Goal: Task Accomplishment & Management: Manage account settings

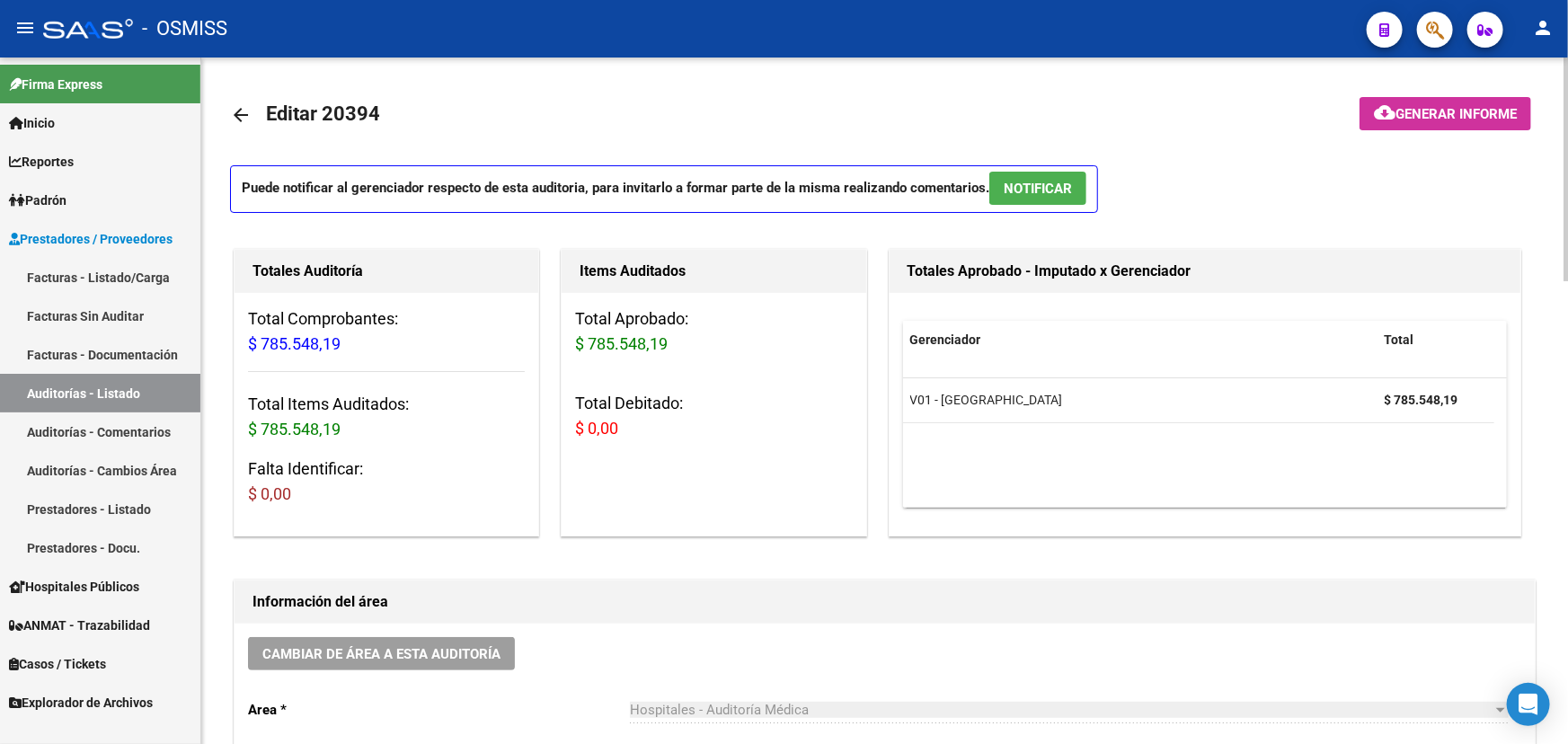
click at [233, 110] on mat-icon "arrow_back" at bounding box center [240, 114] width 22 height 22
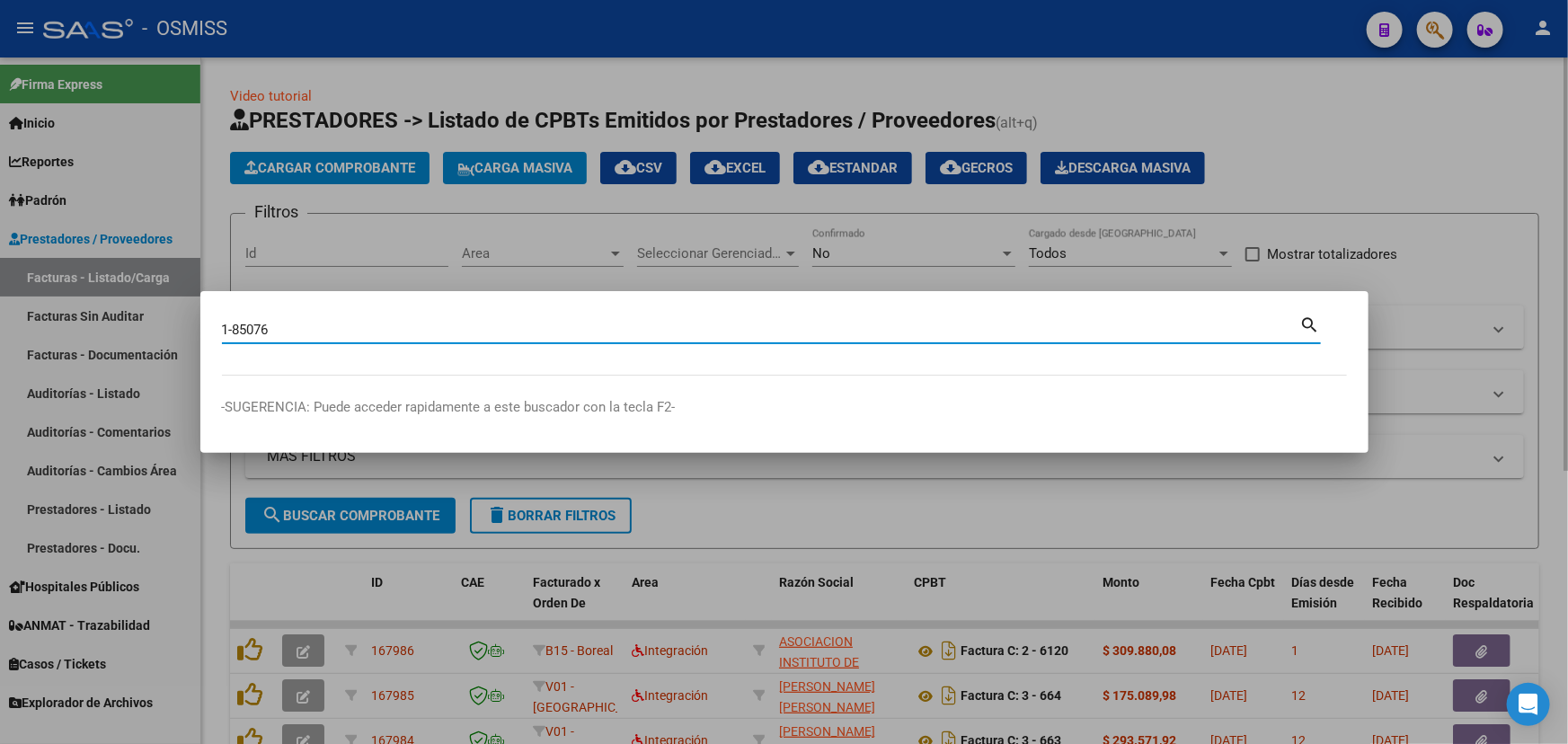
type input "1-85076"
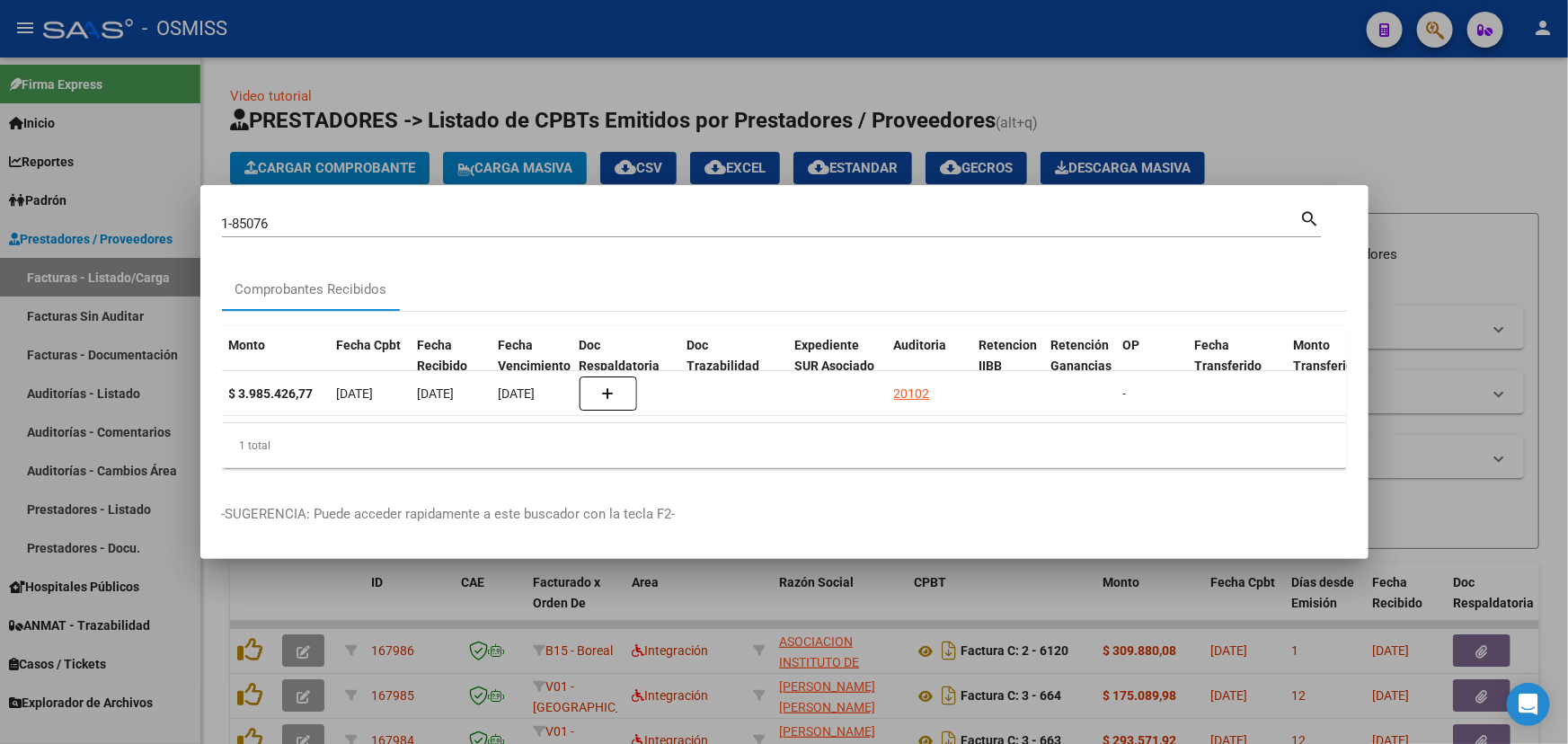
scroll to position [0, 747]
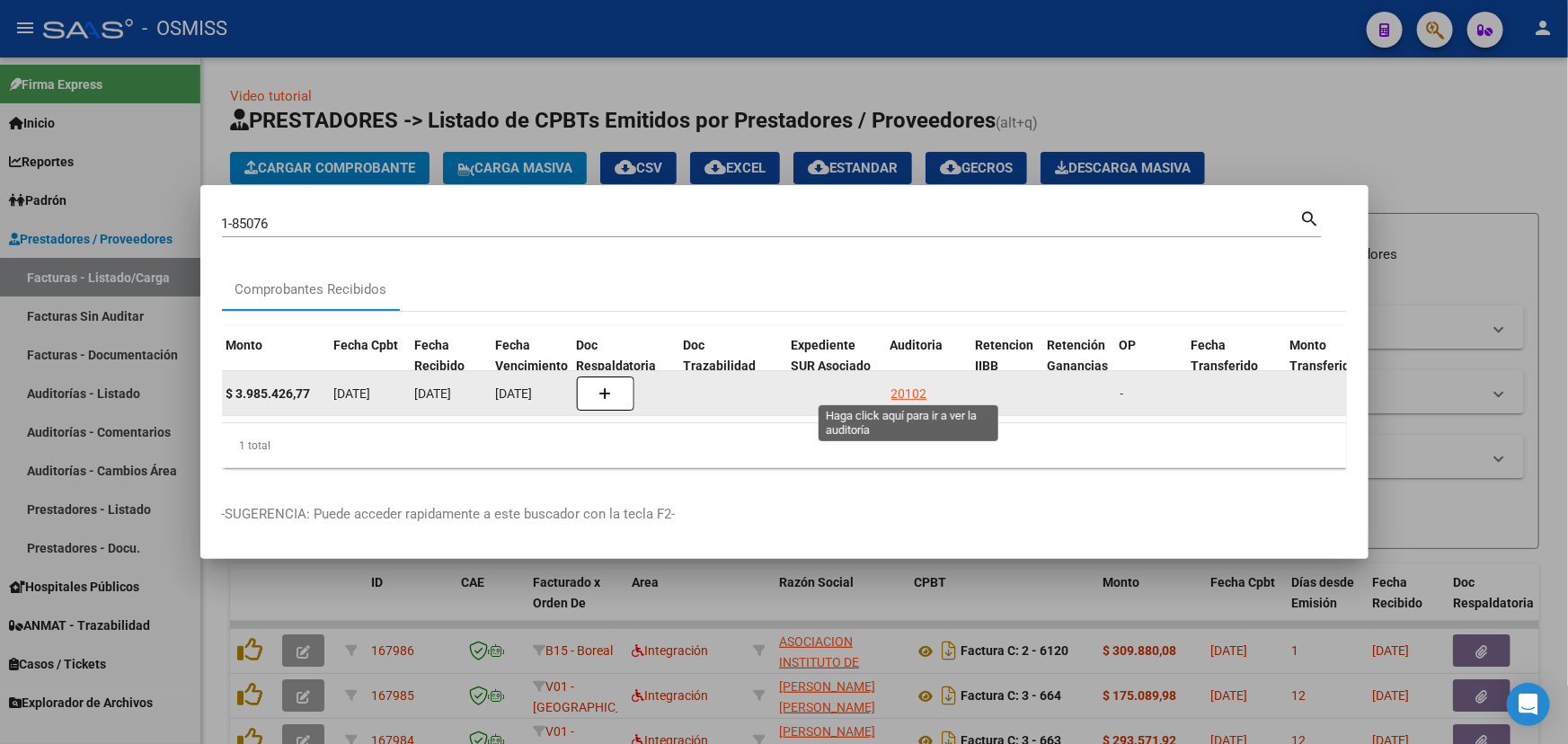
click at [899, 393] on div "20102" at bounding box center [910, 394] width 36 height 21
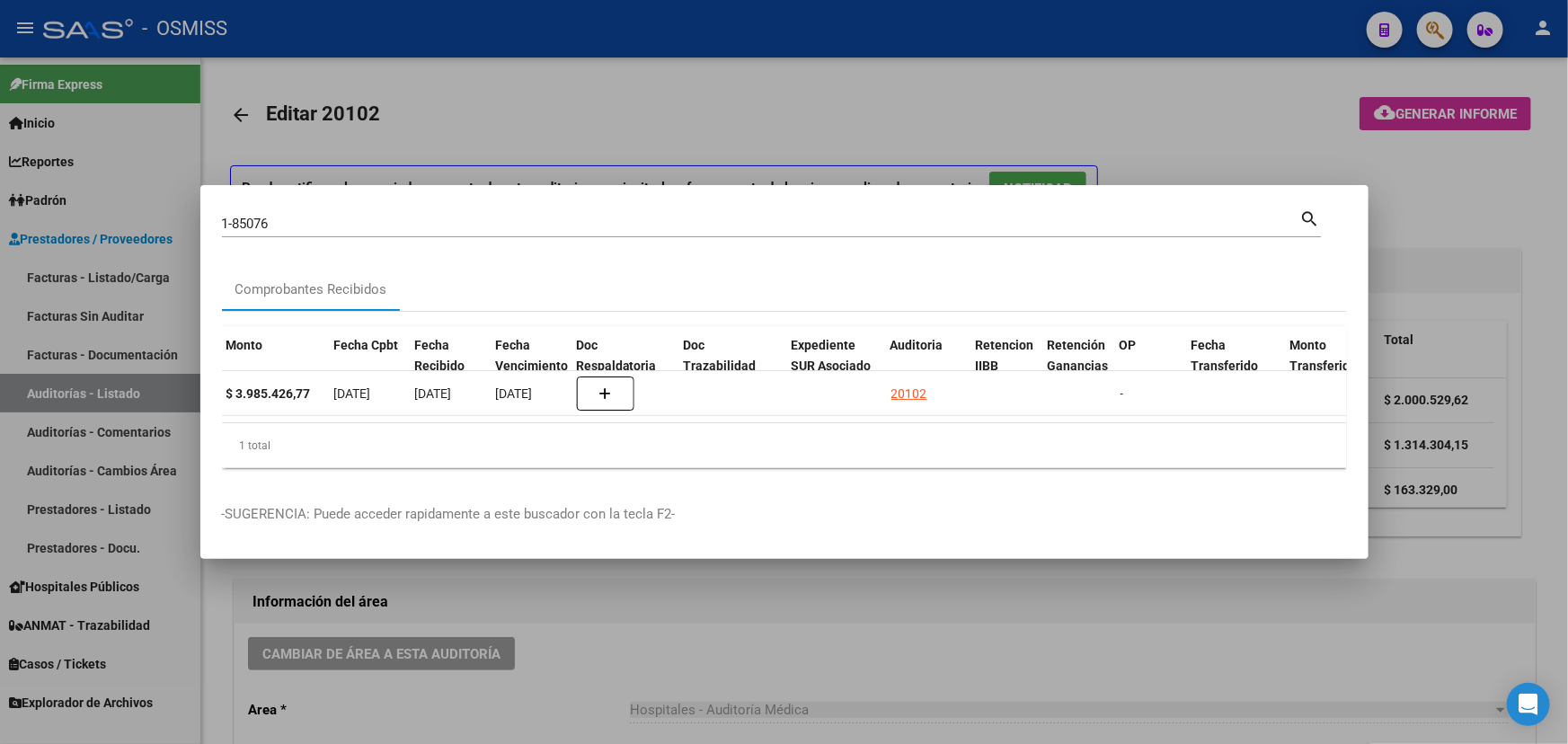
click at [737, 648] on div at bounding box center [784, 372] width 1568 height 744
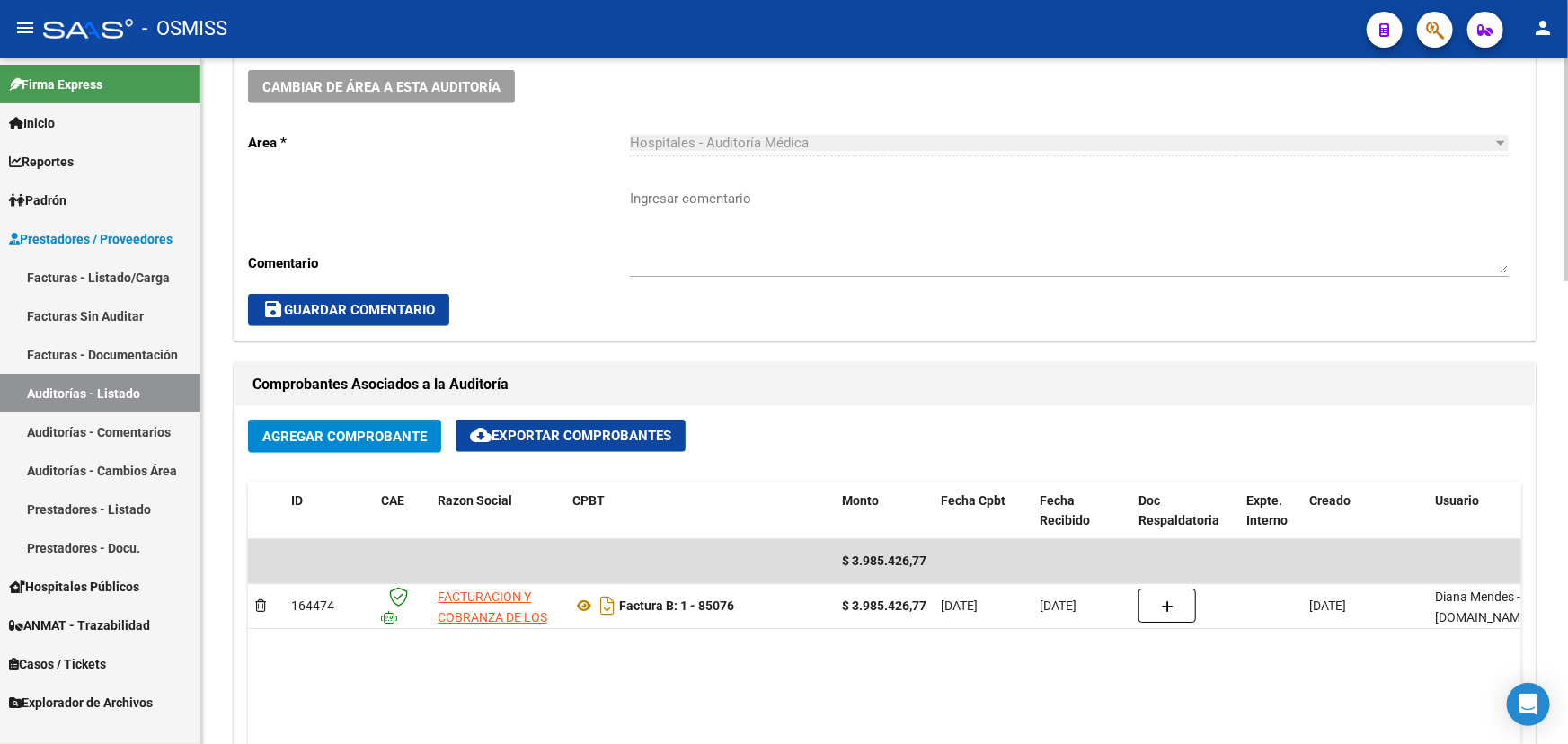
scroll to position [571, 0]
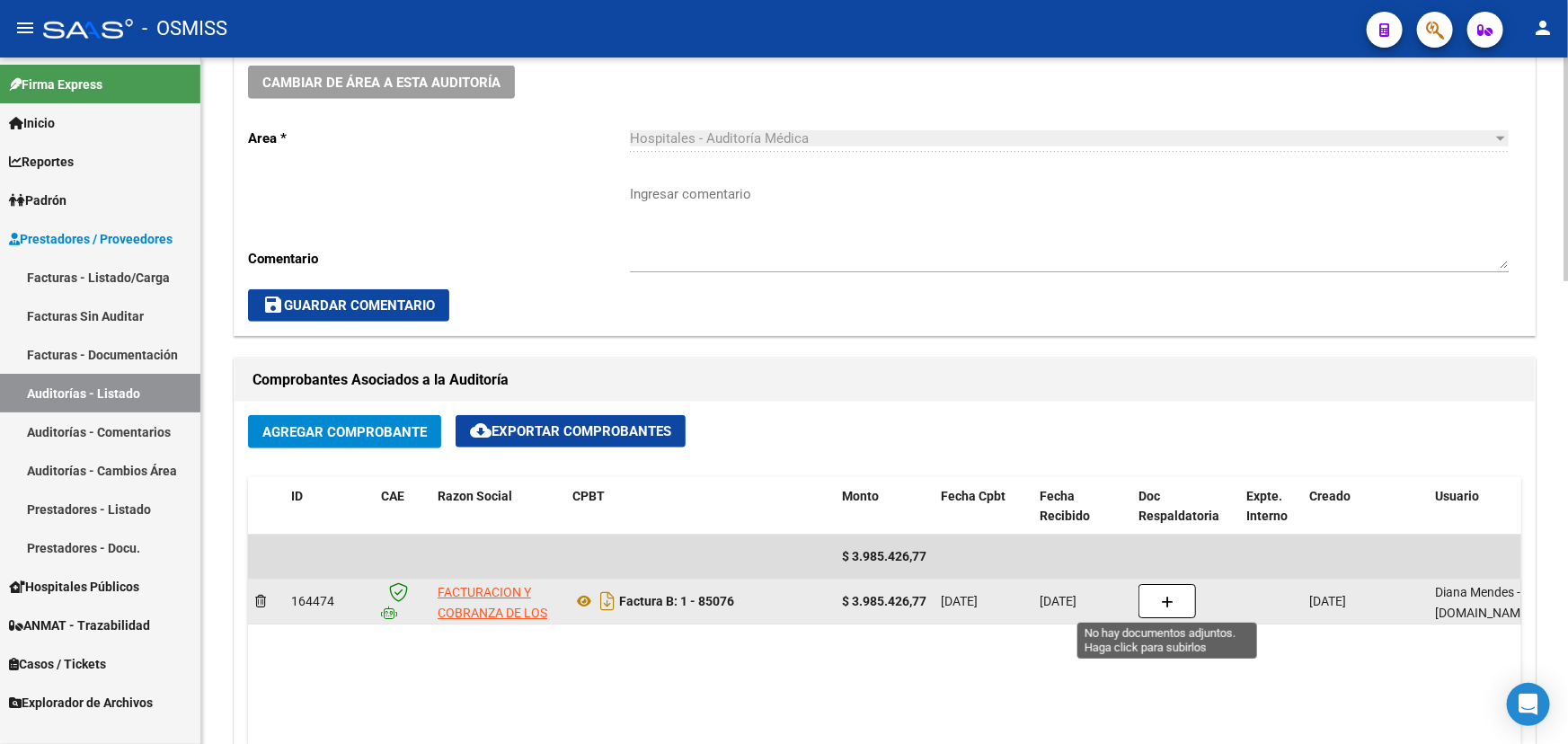
click at [1153, 599] on button "button" at bounding box center [1167, 601] width 57 height 34
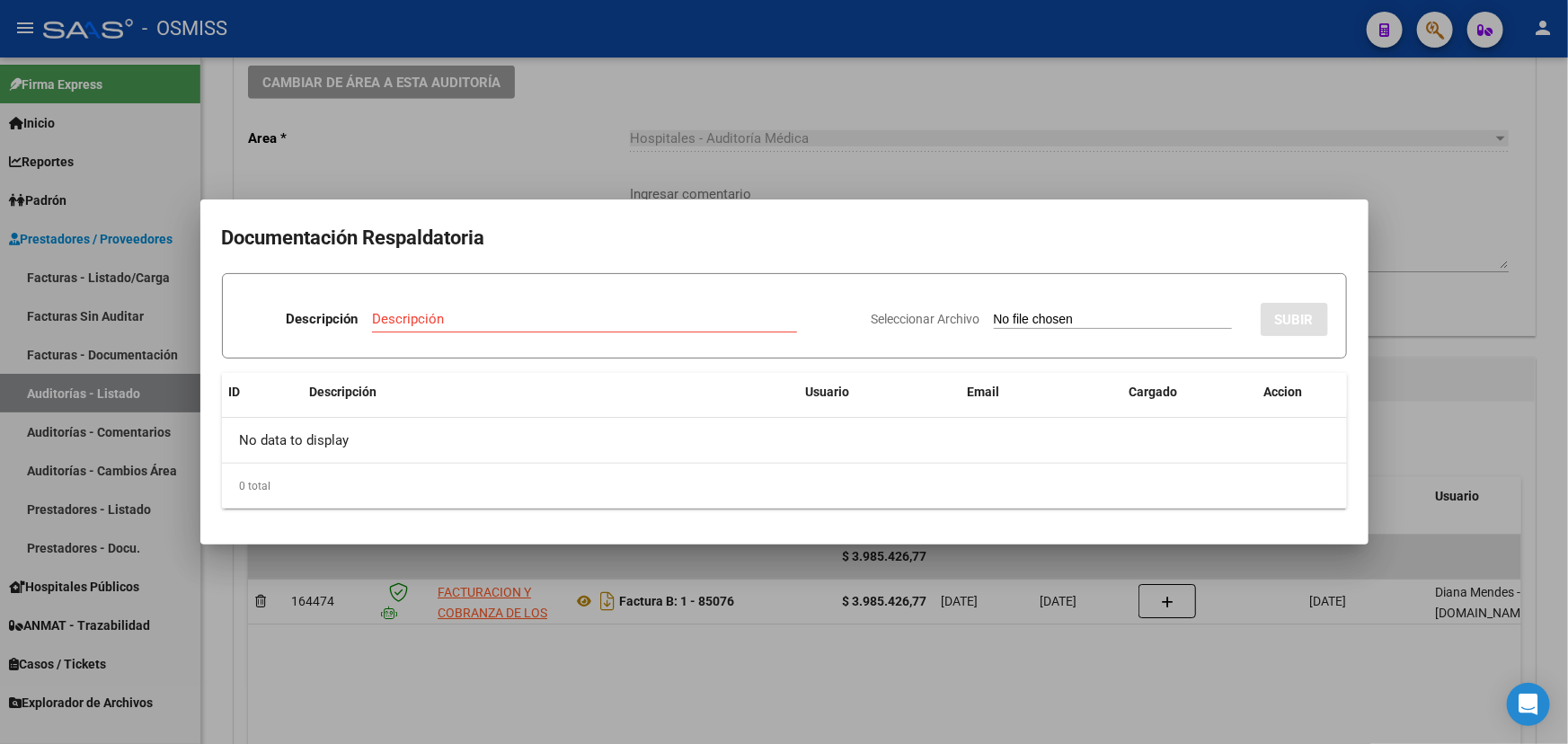
click at [322, 315] on p "Descripción" at bounding box center [321, 320] width 72 height 21
click at [385, 317] on input "Descripción" at bounding box center [585, 319] width 425 height 16
type input "NC FACOEP"
click at [951, 315] on span "Seleccionar Archivo" at bounding box center [926, 319] width 109 height 14
click at [994, 315] on input "Seleccionar Archivo" at bounding box center [1113, 320] width 238 height 17
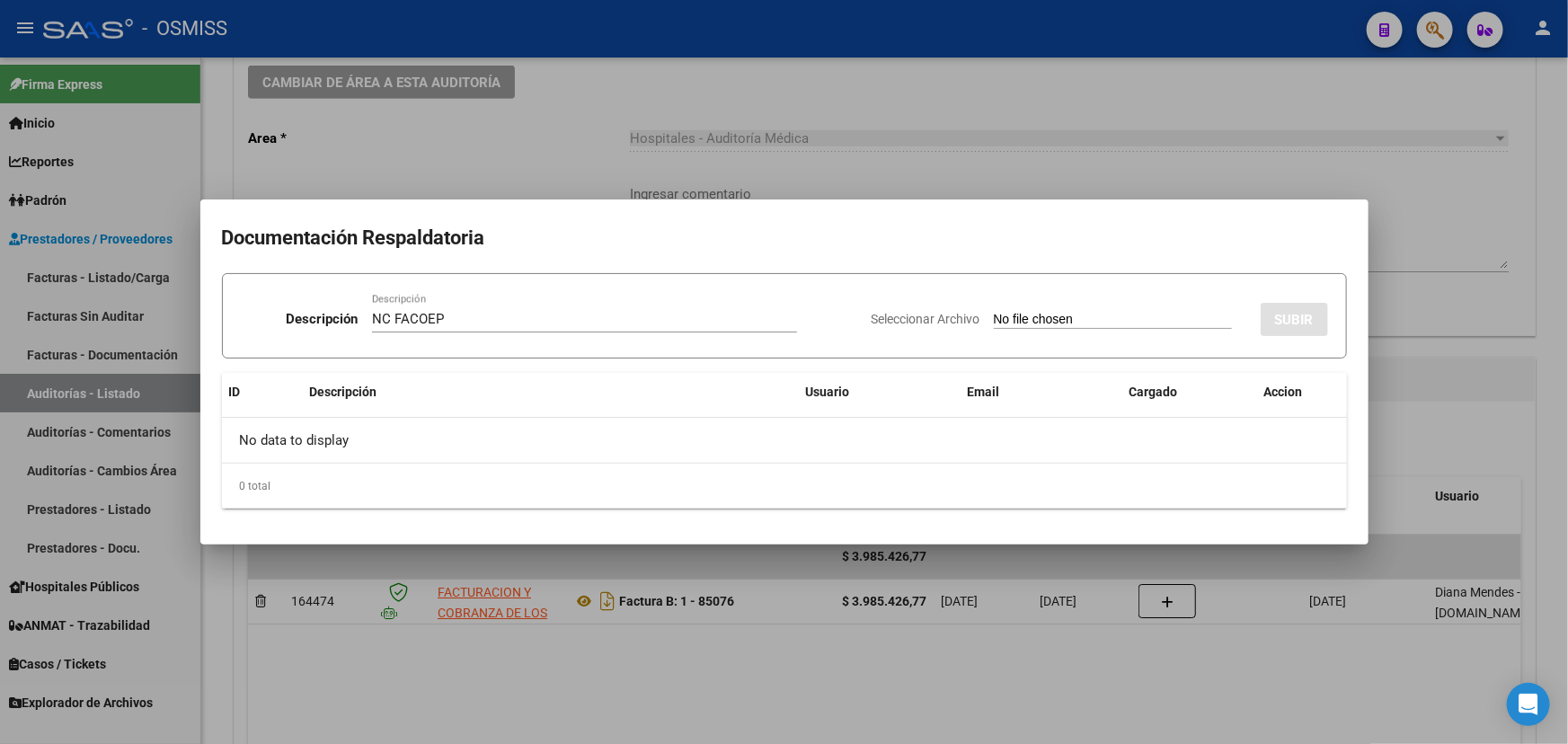
type input "C:\fakepath\NC FACOEP FC. 1-85076.pdf"
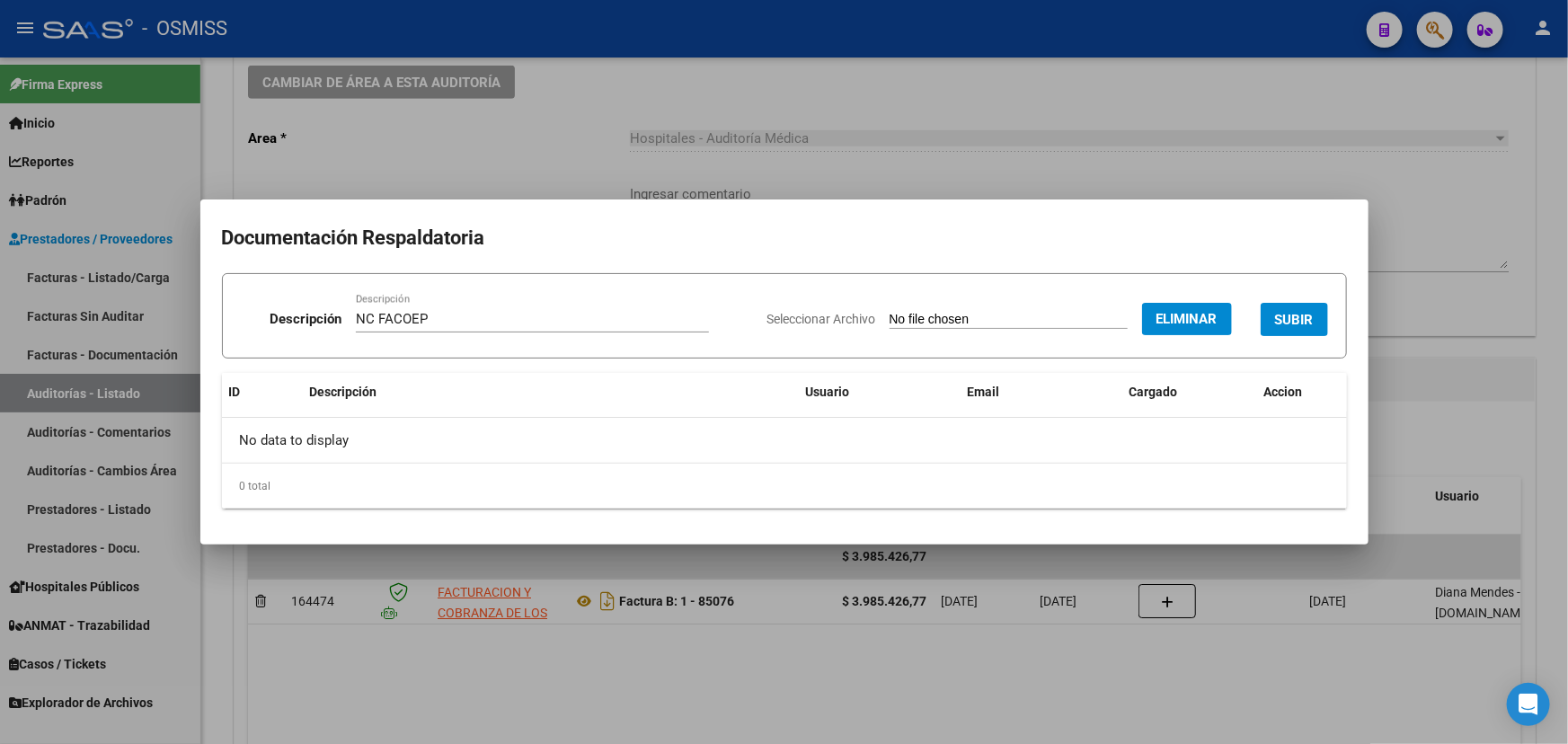
click at [1308, 321] on span "SUBIR" at bounding box center [1294, 320] width 39 height 16
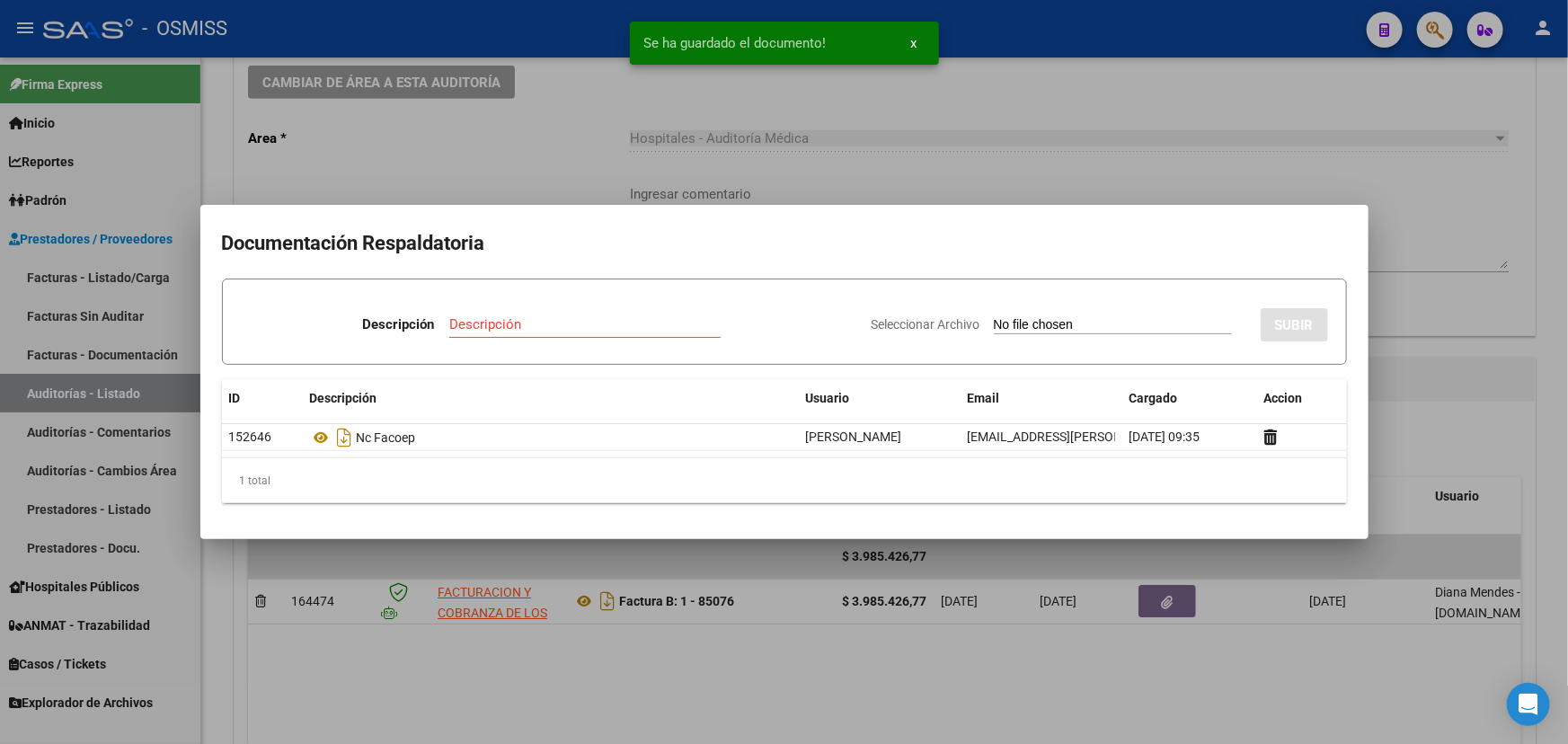
click at [1505, 108] on div at bounding box center [784, 372] width 1568 height 744
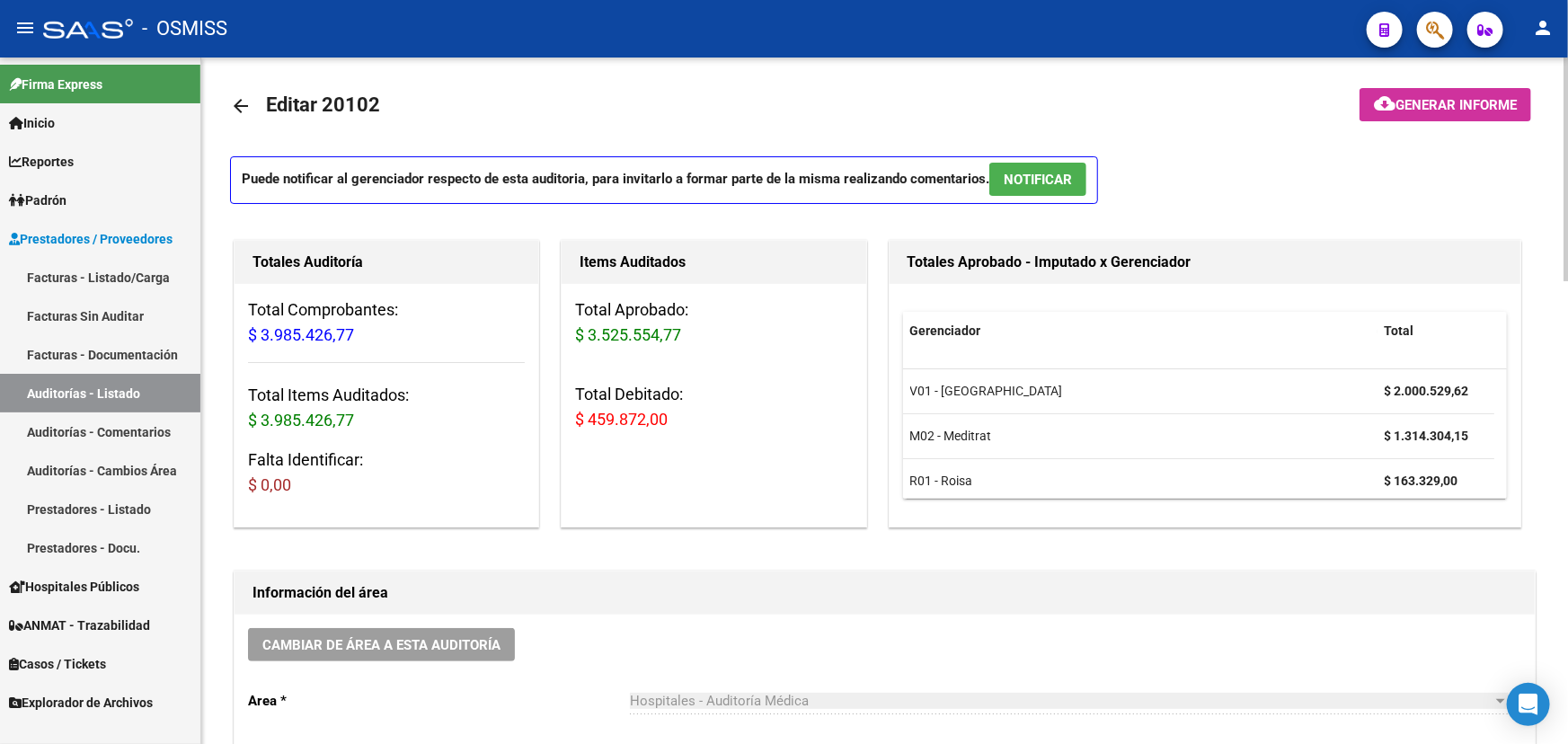
scroll to position [0, 0]
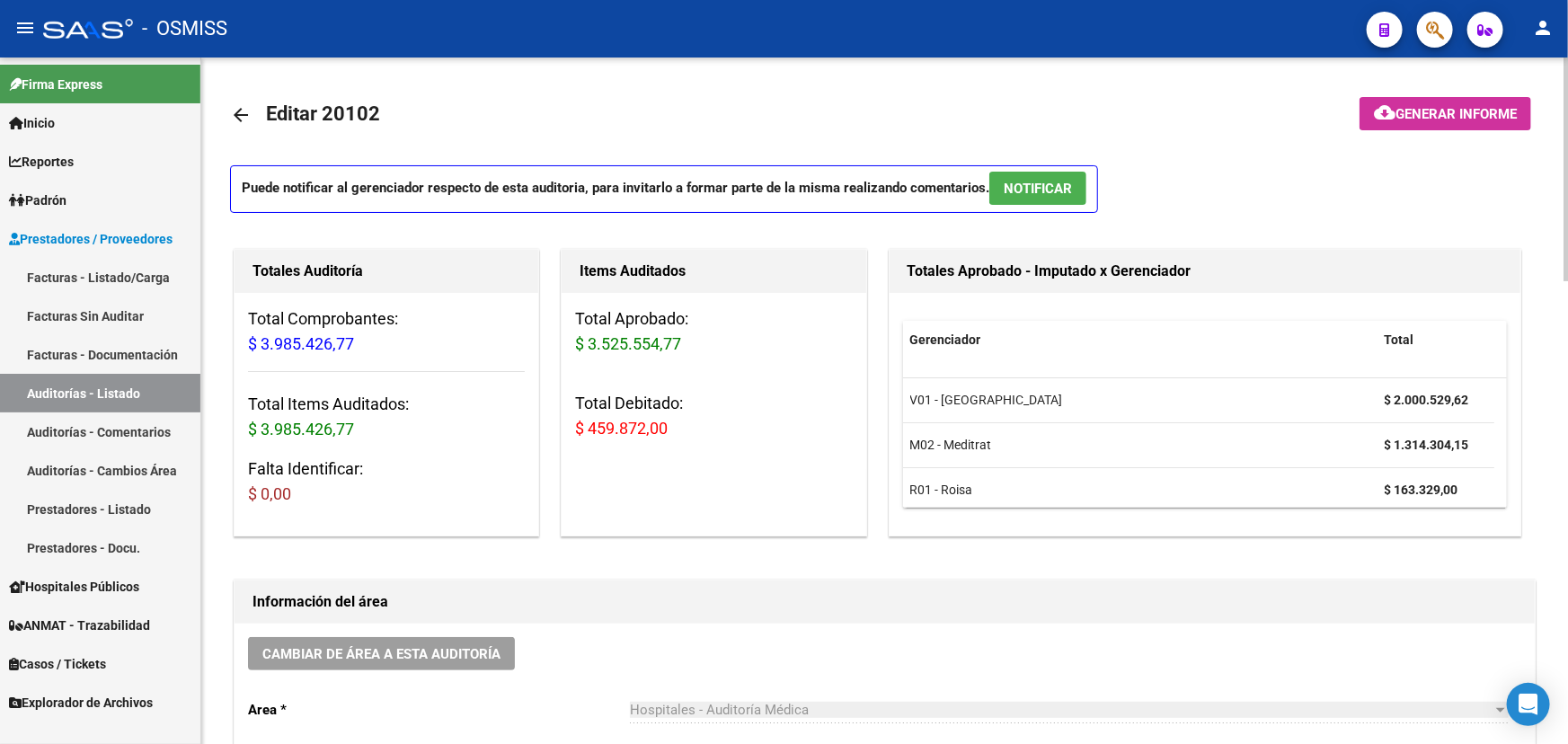
click at [240, 116] on mat-icon "arrow_back" at bounding box center [240, 114] width 22 height 22
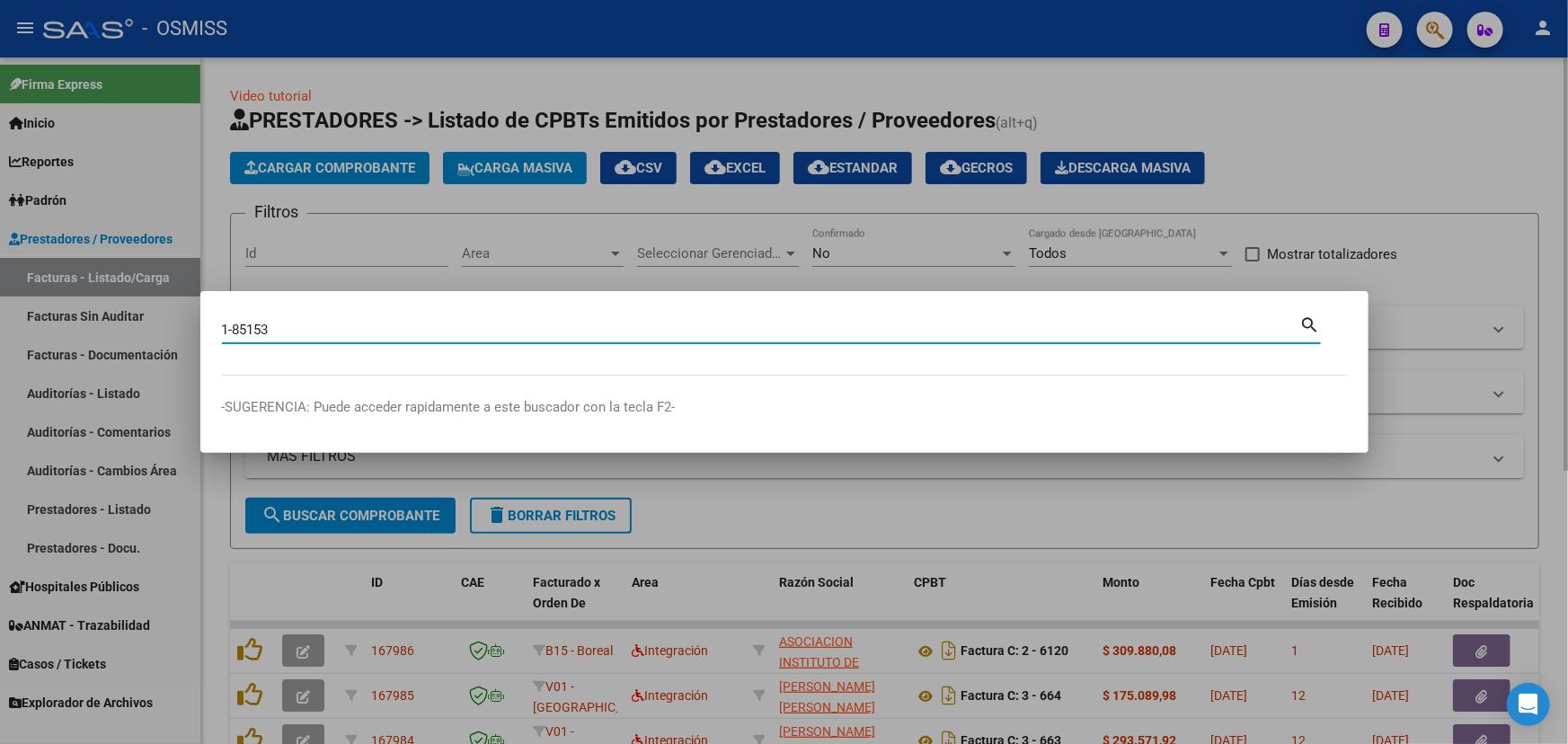
type input "1-85153"
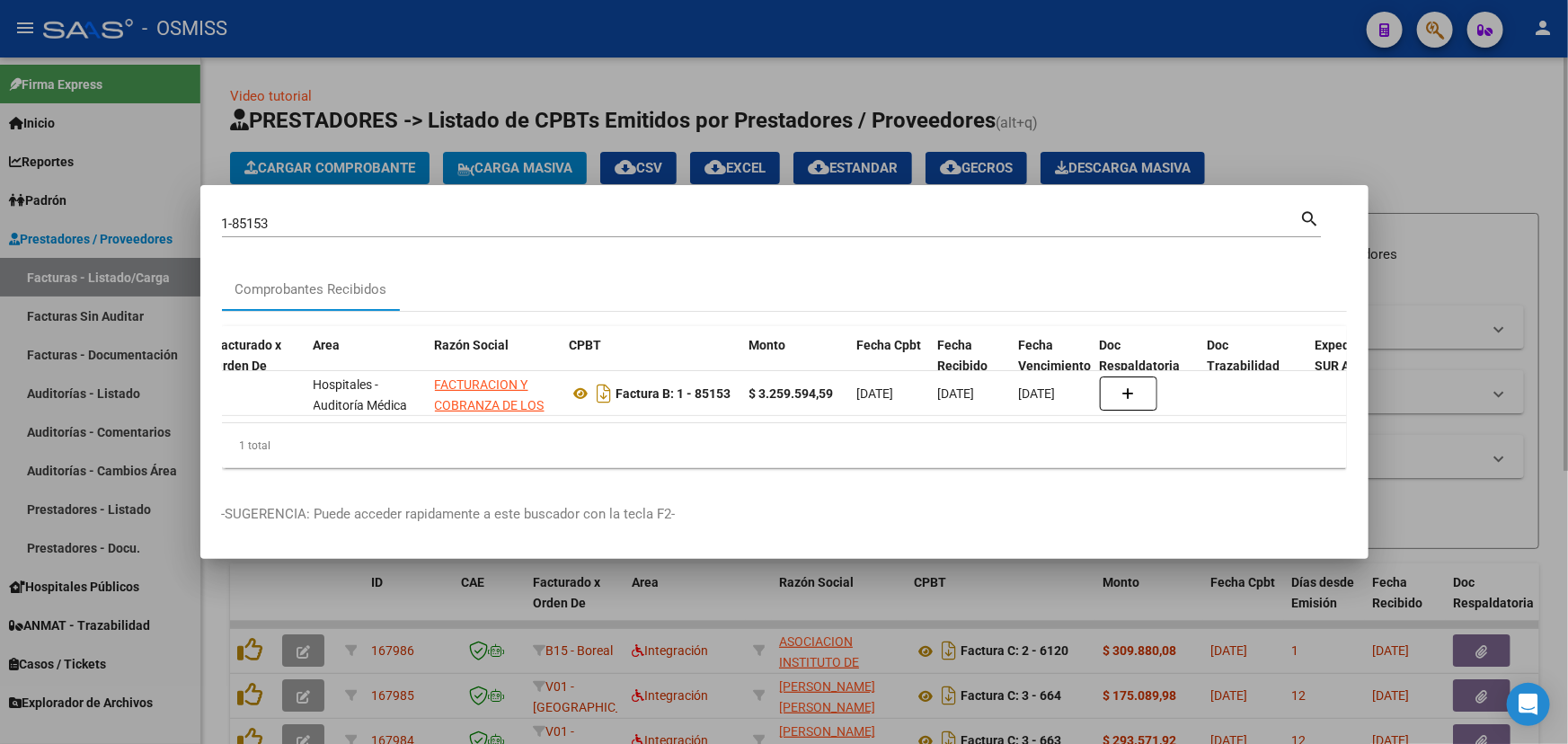
scroll to position [0, 671]
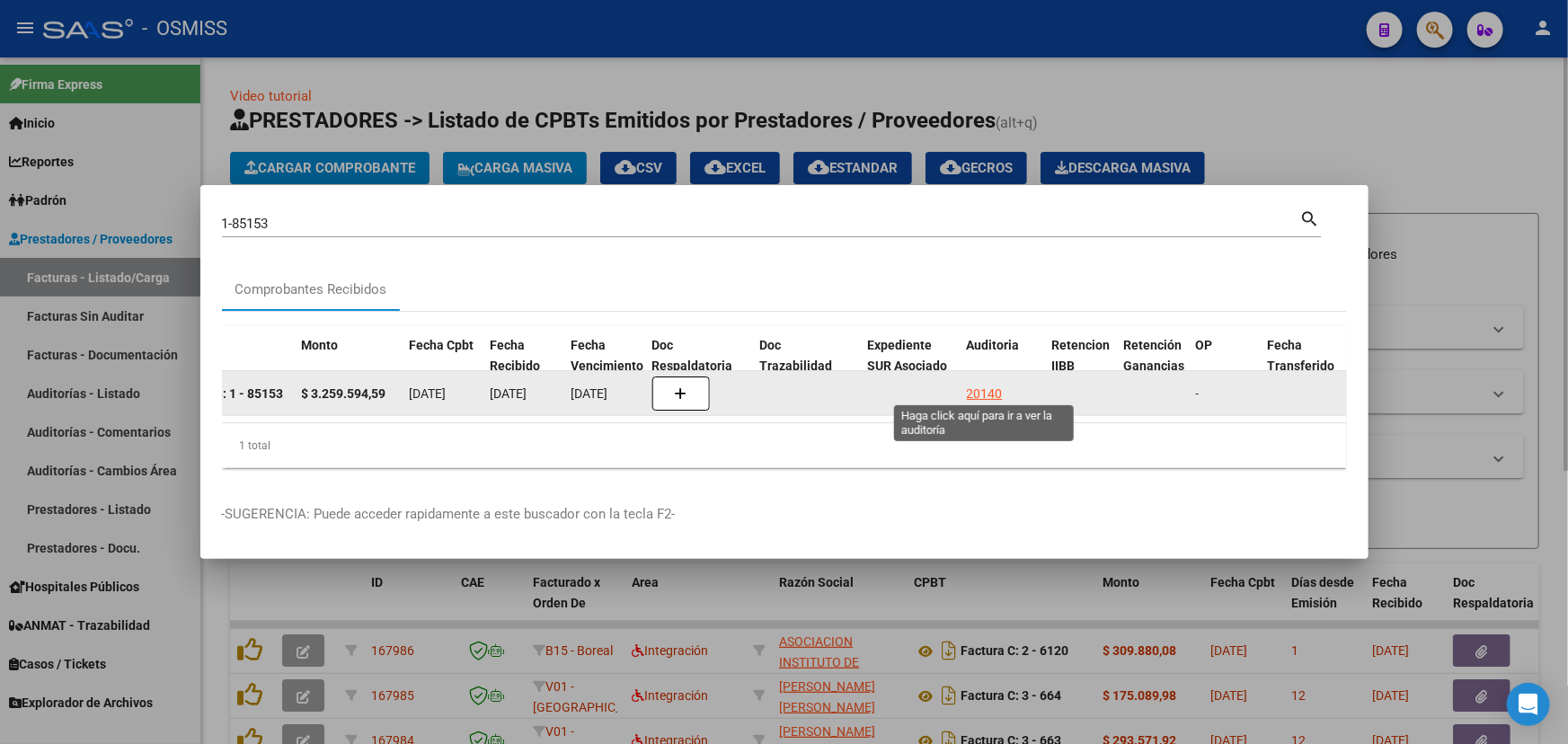
click at [998, 383] on div "20140" at bounding box center [985, 394] width 36 height 21
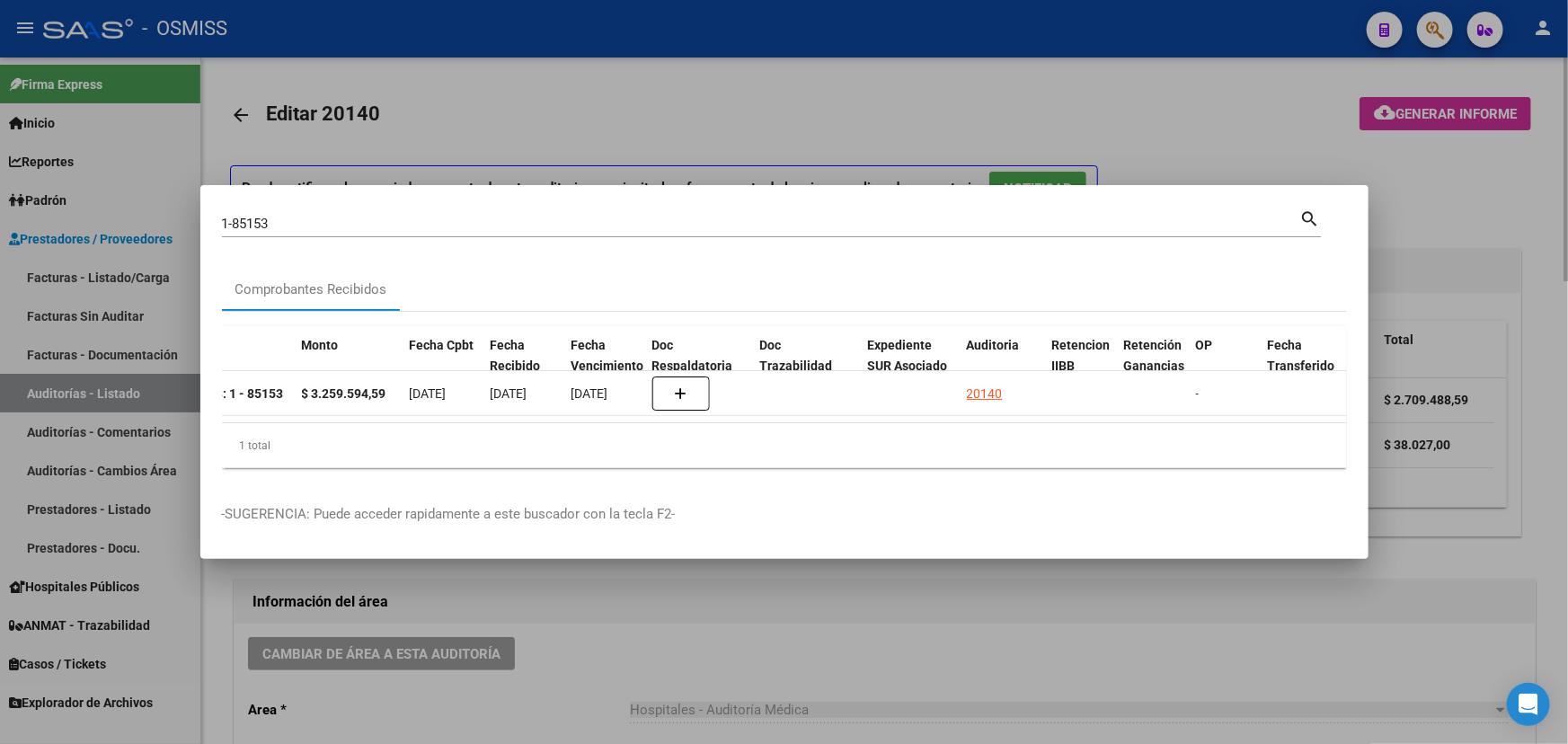
click at [772, 593] on div at bounding box center [784, 372] width 1568 height 744
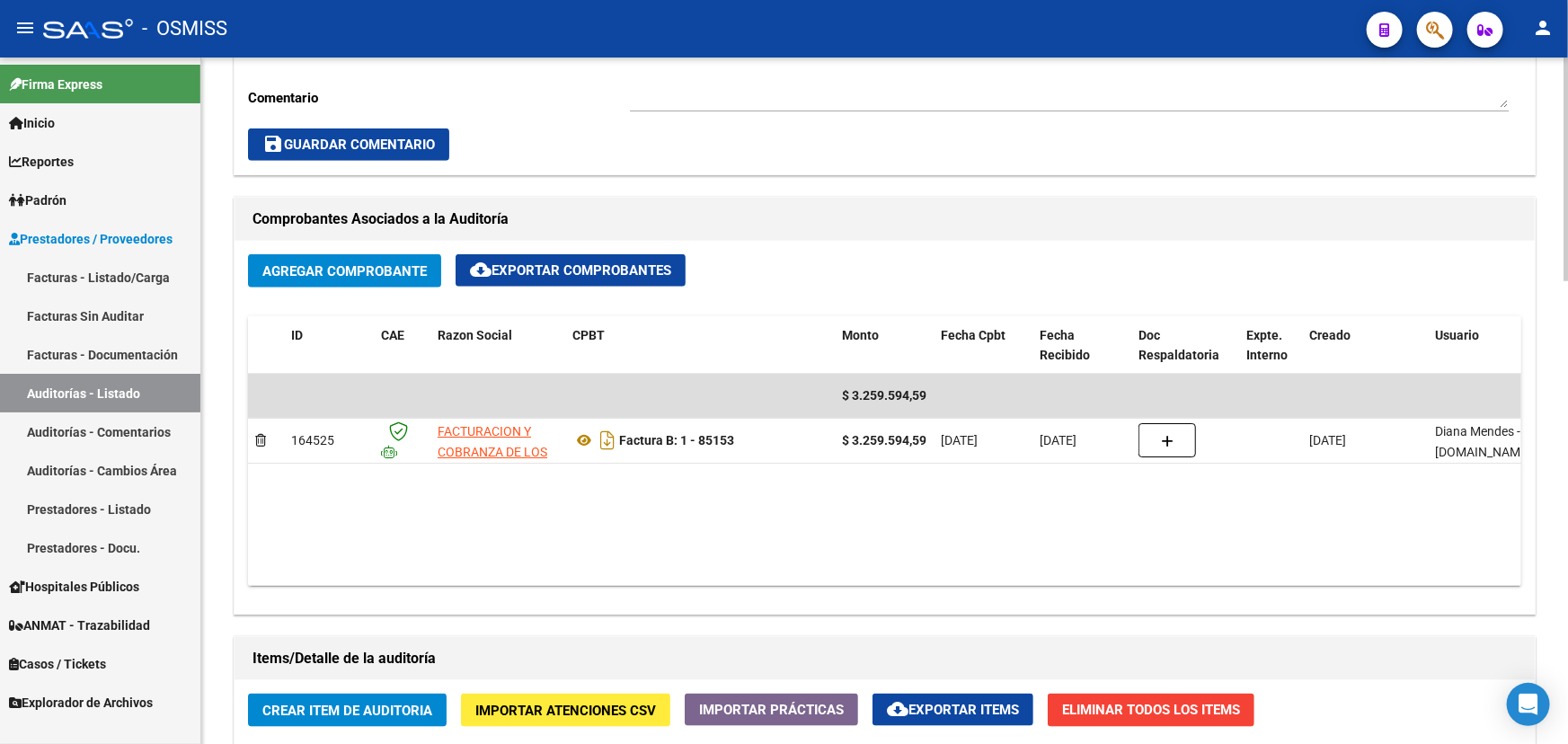
scroll to position [735, 0]
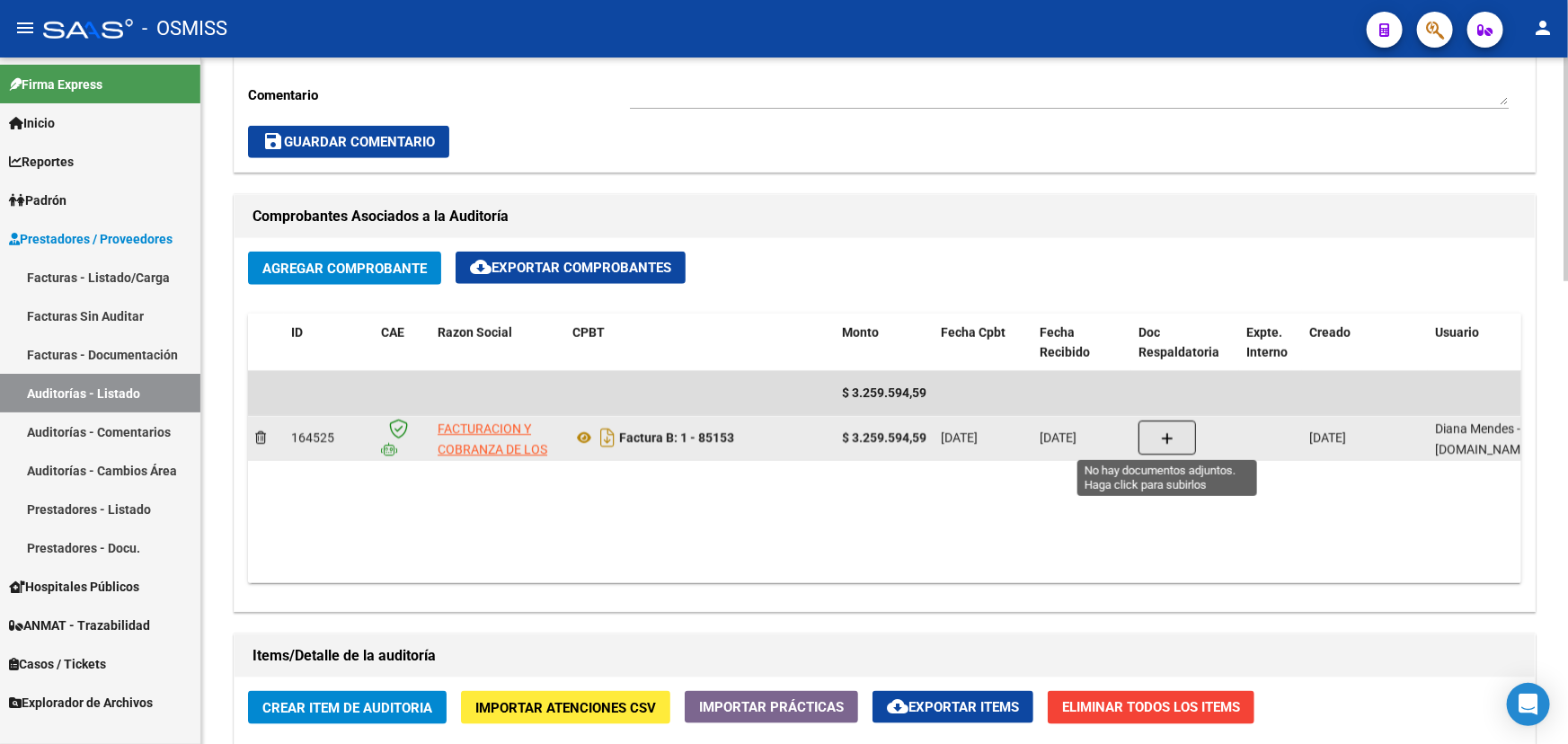
click at [1167, 437] on icon "button" at bounding box center [1166, 439] width 12 height 13
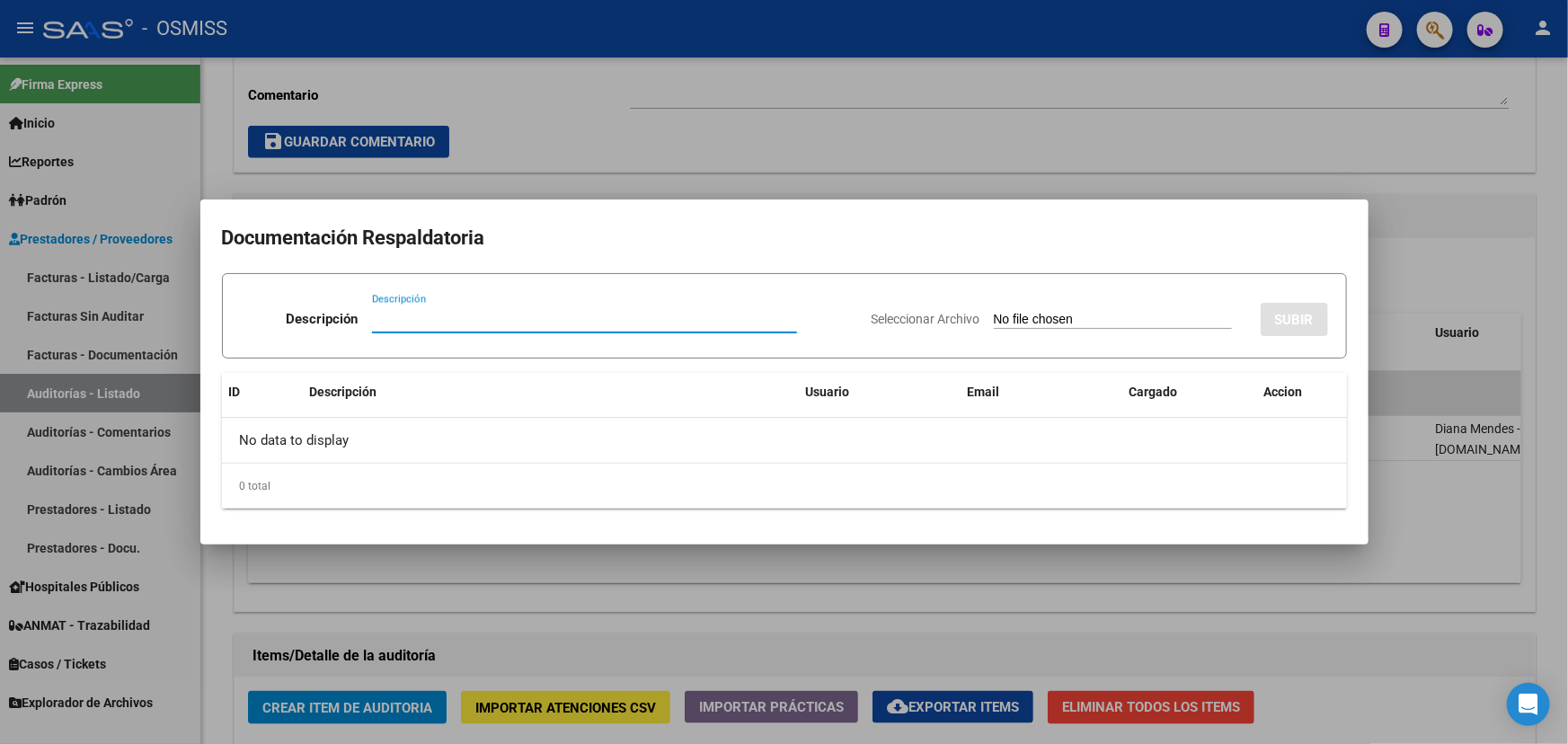
click at [398, 322] on input "Descripción" at bounding box center [585, 319] width 425 height 16
type input "NC FACOEP"
click at [911, 315] on span "Seleccionar Archivo" at bounding box center [926, 319] width 109 height 14
click at [994, 315] on input "Seleccionar Archivo" at bounding box center [1113, 320] width 238 height 17
type input "C:\fakepath\ NC FACOEP FC. 1-85153.pdf"
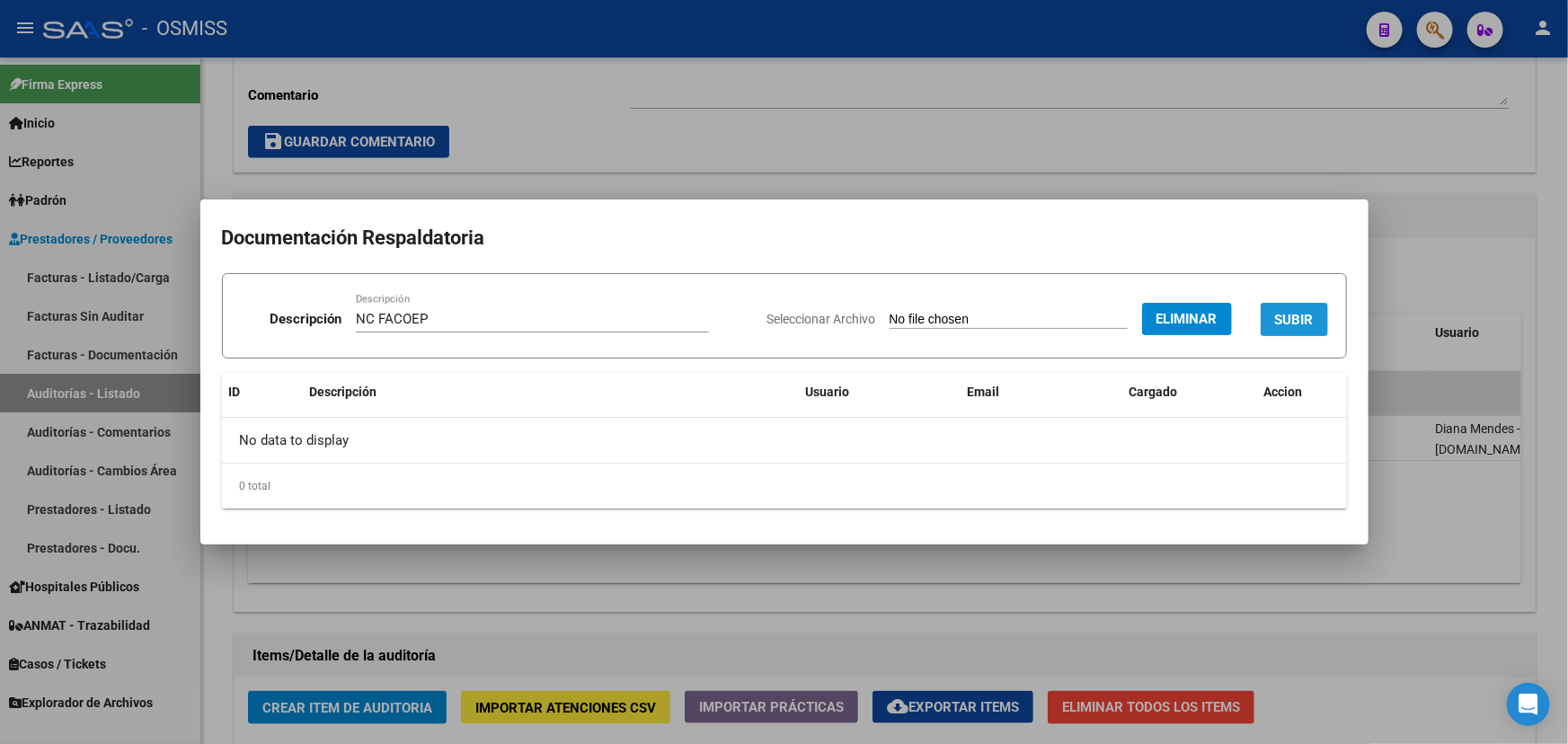
click at [1309, 318] on span "SUBIR" at bounding box center [1294, 320] width 39 height 16
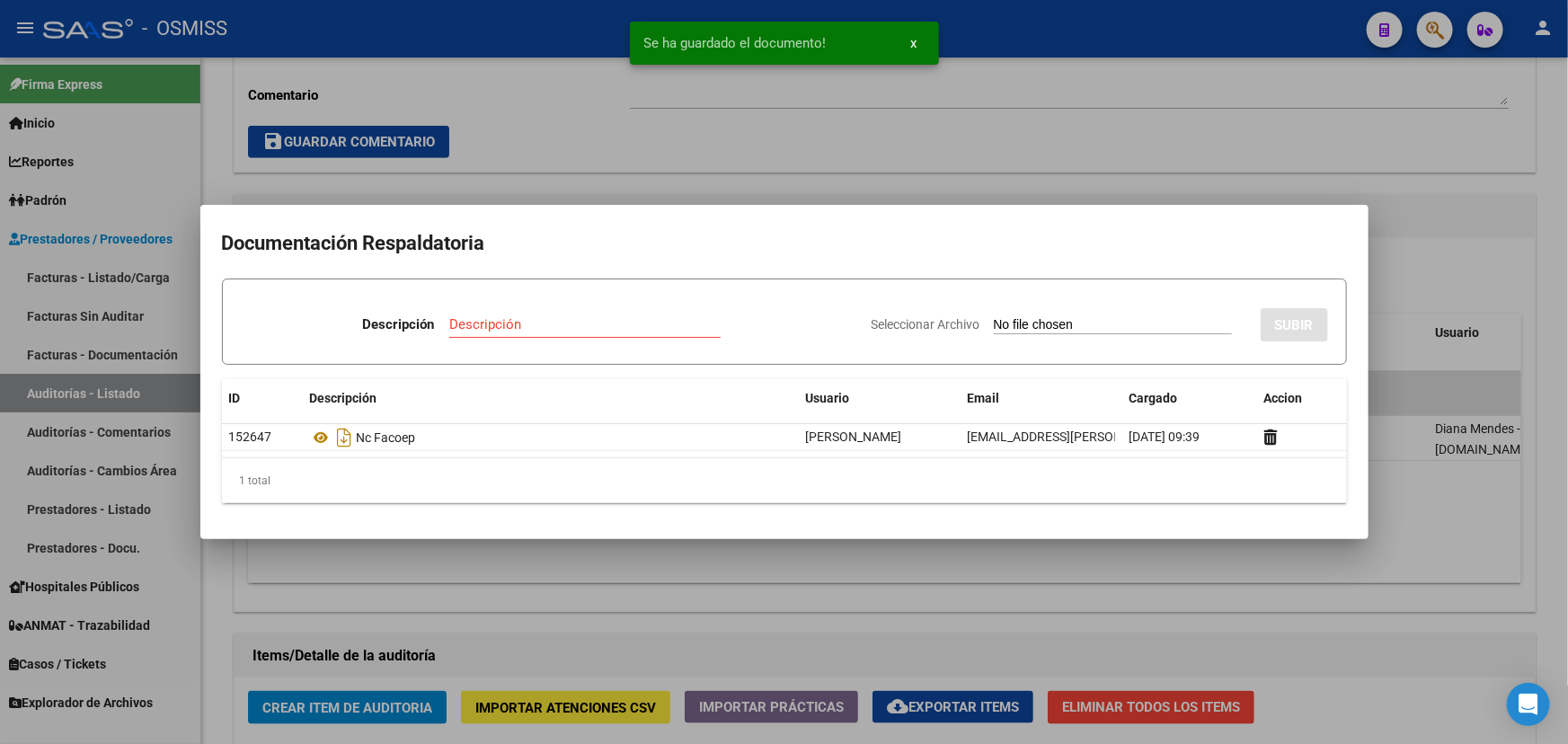
click at [1456, 146] on div at bounding box center [784, 372] width 1568 height 744
